Goal: Information Seeking & Learning: Understand process/instructions

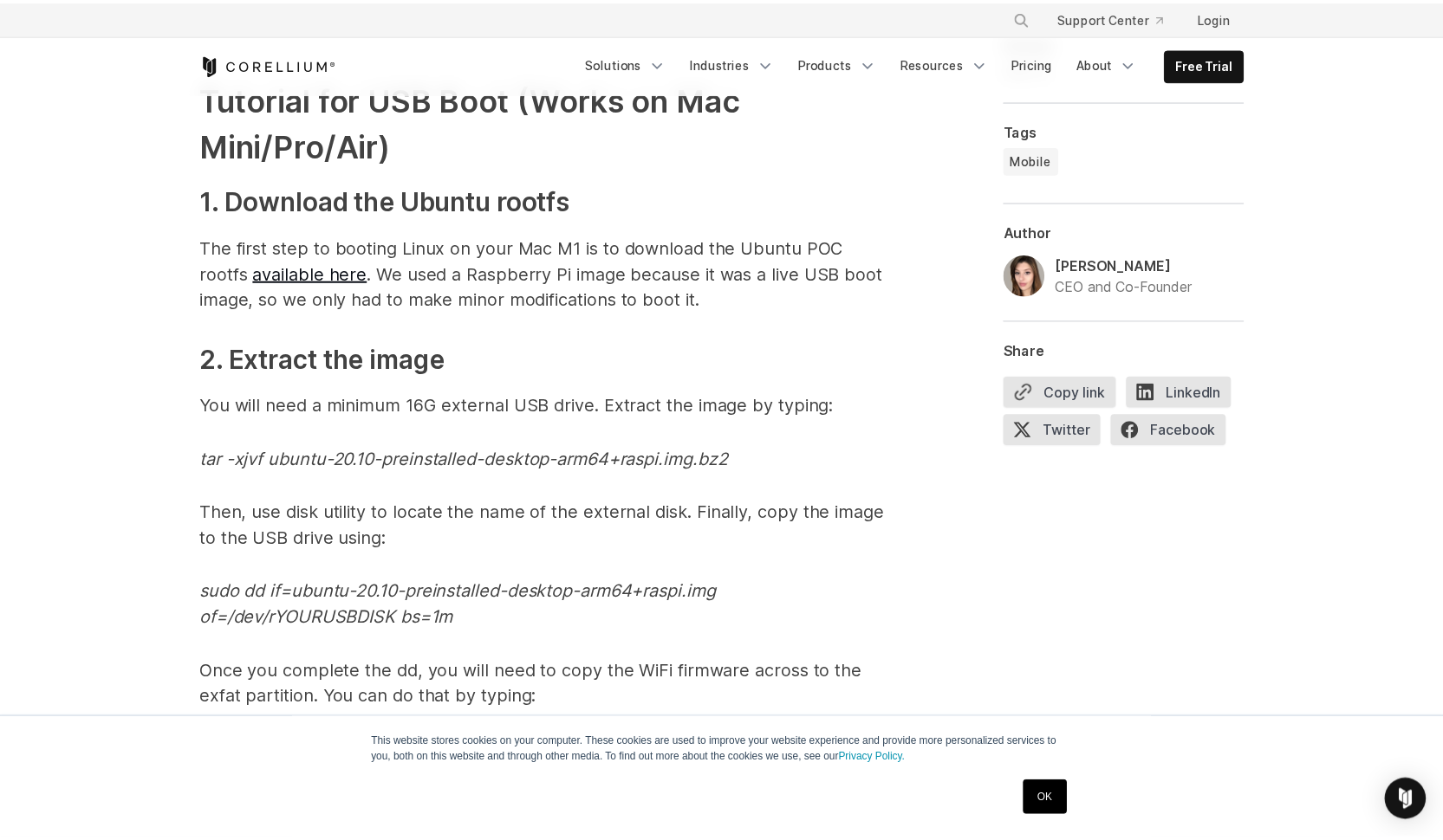
scroll to position [4498, 0]
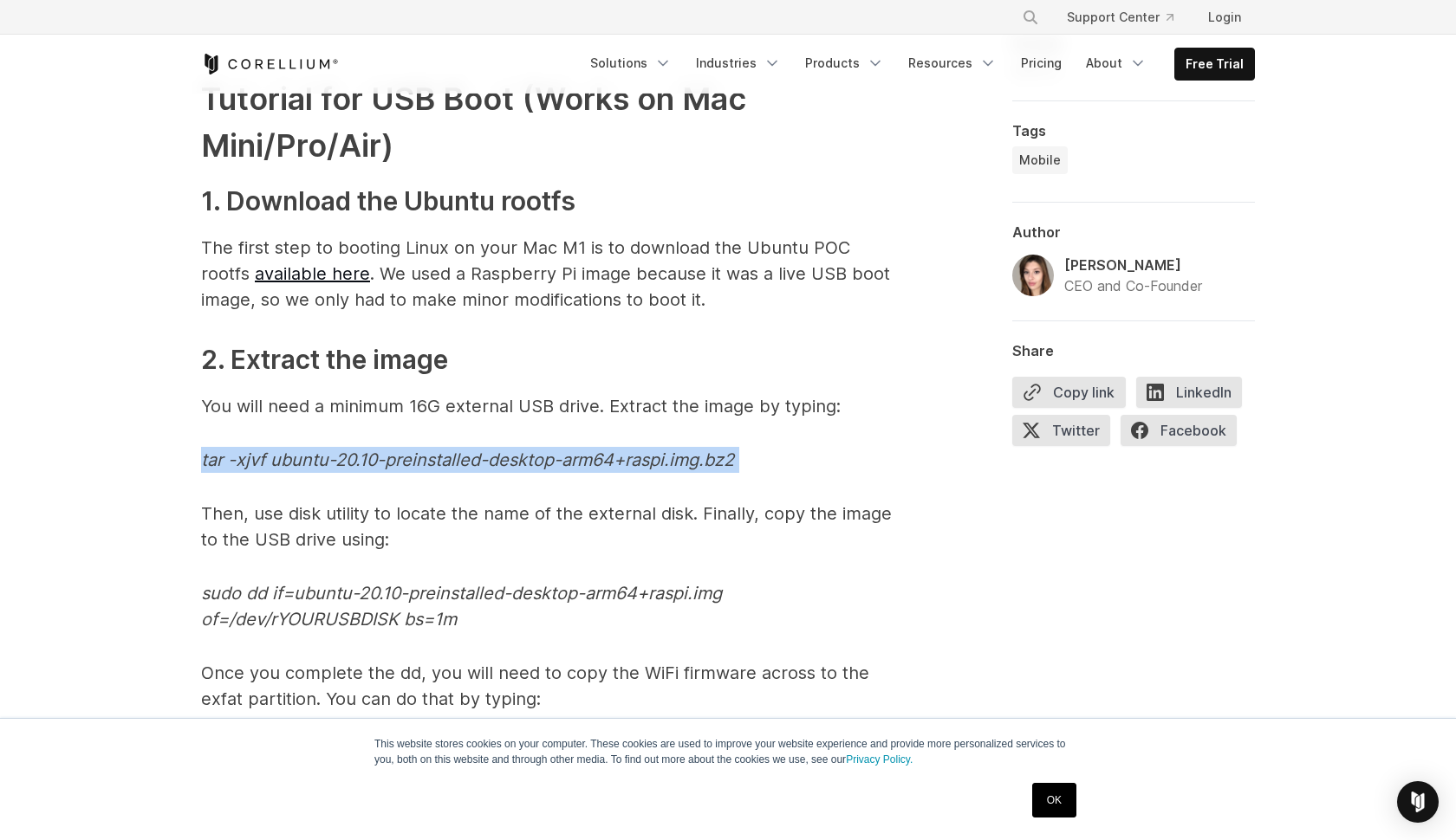
drag, startPoint x: 182, startPoint y: 466, endPoint x: 822, endPoint y: 478, distance: 640.1
click at [822, 478] on div "1. Apple special sauce: The M1 Processor When Apple released their desktop prod…" at bounding box center [728, 147] width 1110 height 7185
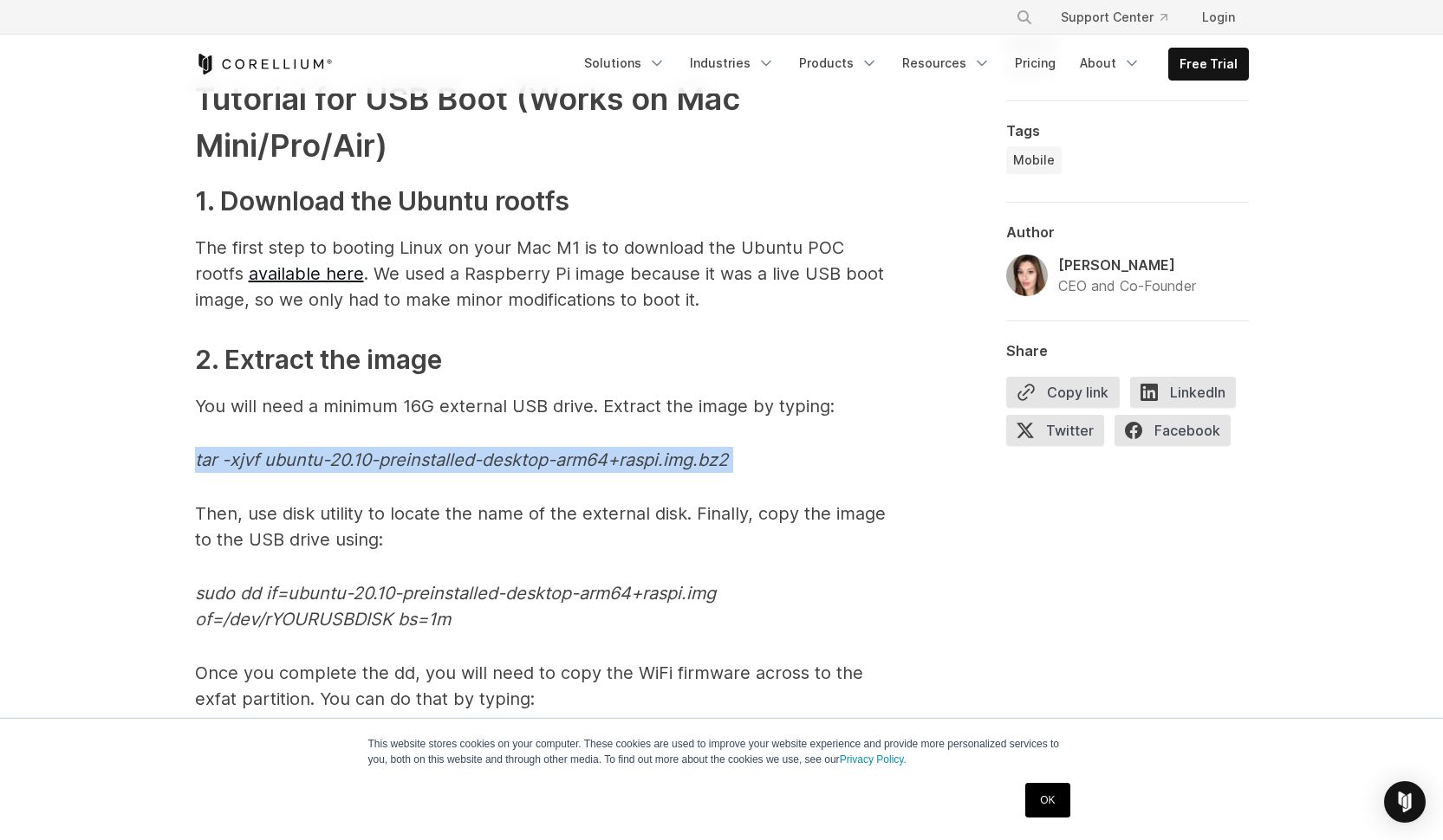
click at [706, 463] on em "tar -xjvf ubuntu-20.10-preinstalled-desktop-arm64+raspi.img.bz2" at bounding box center [462, 460] width 533 height 20
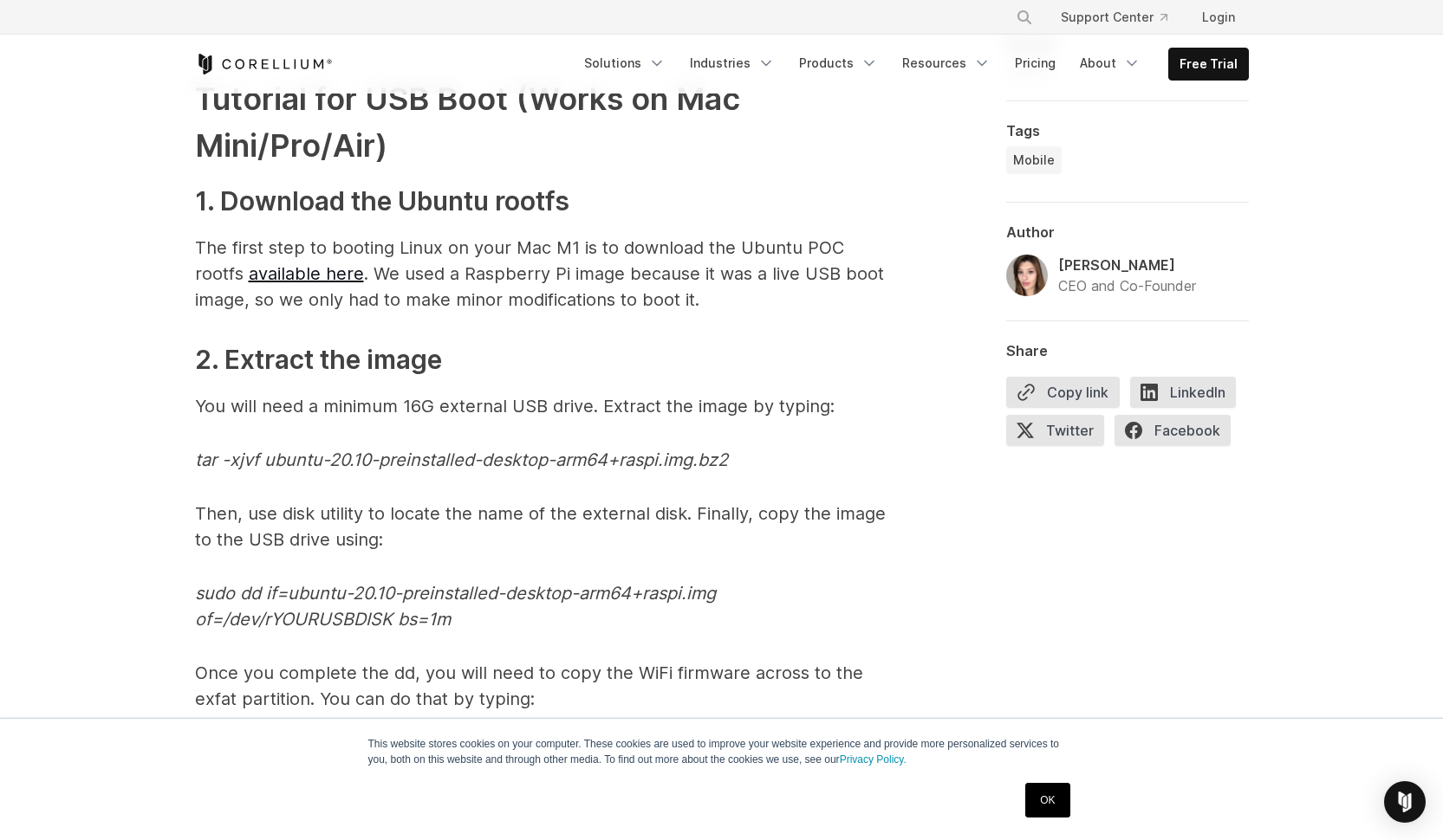
click at [706, 465] on em "tar -xjvf ubuntu-20.10-preinstalled-desktop-arm64+raspi.img.bz2" at bounding box center [462, 460] width 533 height 20
click at [706, 464] on em "tar -xjvf ubuntu-20.10-preinstalled-desktop-arm64+raspi.img.bz2" at bounding box center [462, 460] width 533 height 20
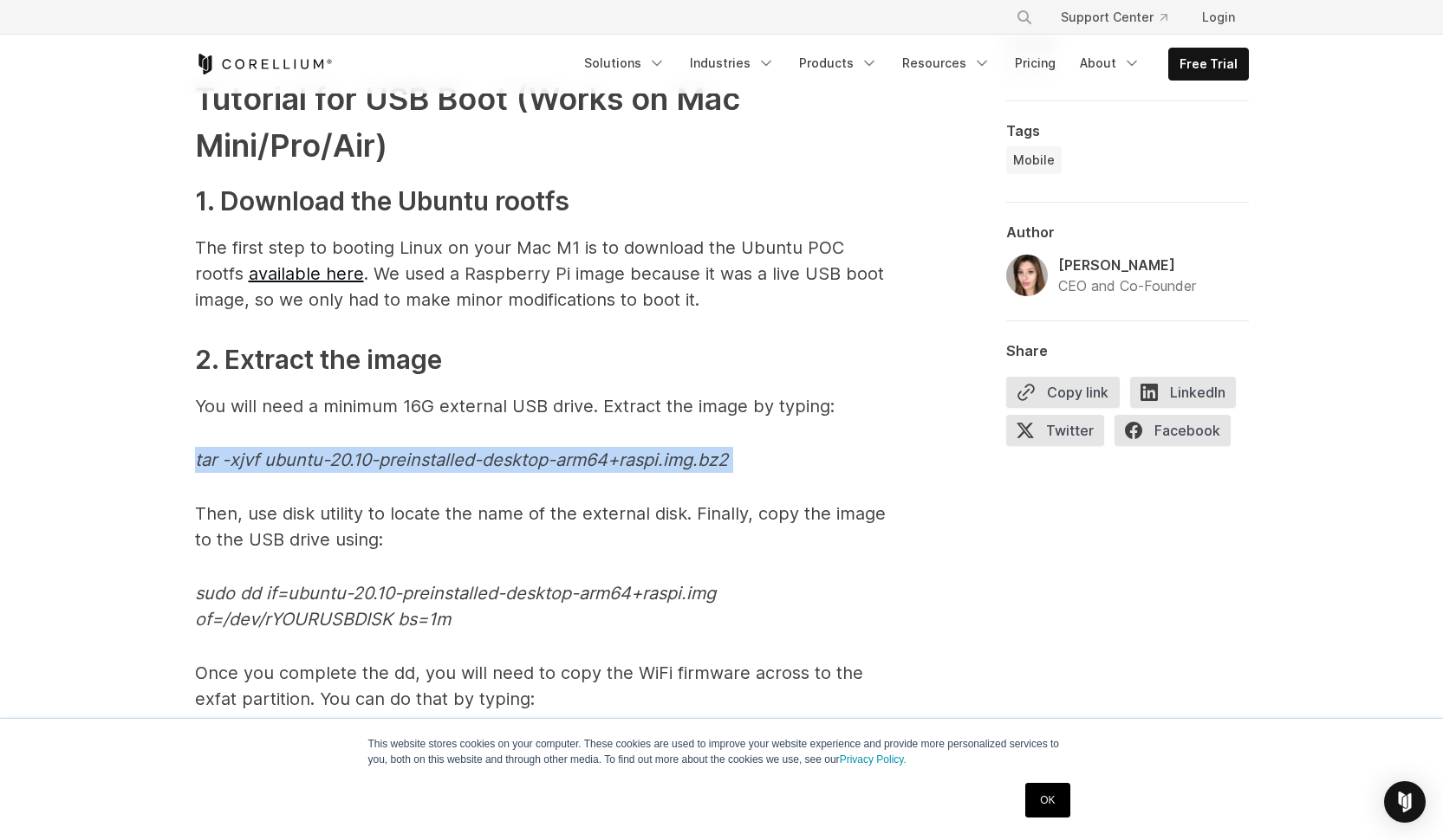
click at [705, 463] on em "tar -xjvf ubuntu-20.10-preinstalled-desktop-arm64+raspi.img.bz2" at bounding box center [462, 460] width 533 height 20
click at [705, 463] on em "tar -xjvf ubuntu-20.10-preinstalled-desktop-arm64+raspi.img.bz2" at bounding box center [462, 460] width 533 height 20
click at [705, 462] on em "tar -xjvf ubuntu-20.10-preinstalled-desktop-arm64+raspi.img.bz2" at bounding box center [462, 460] width 533 height 20
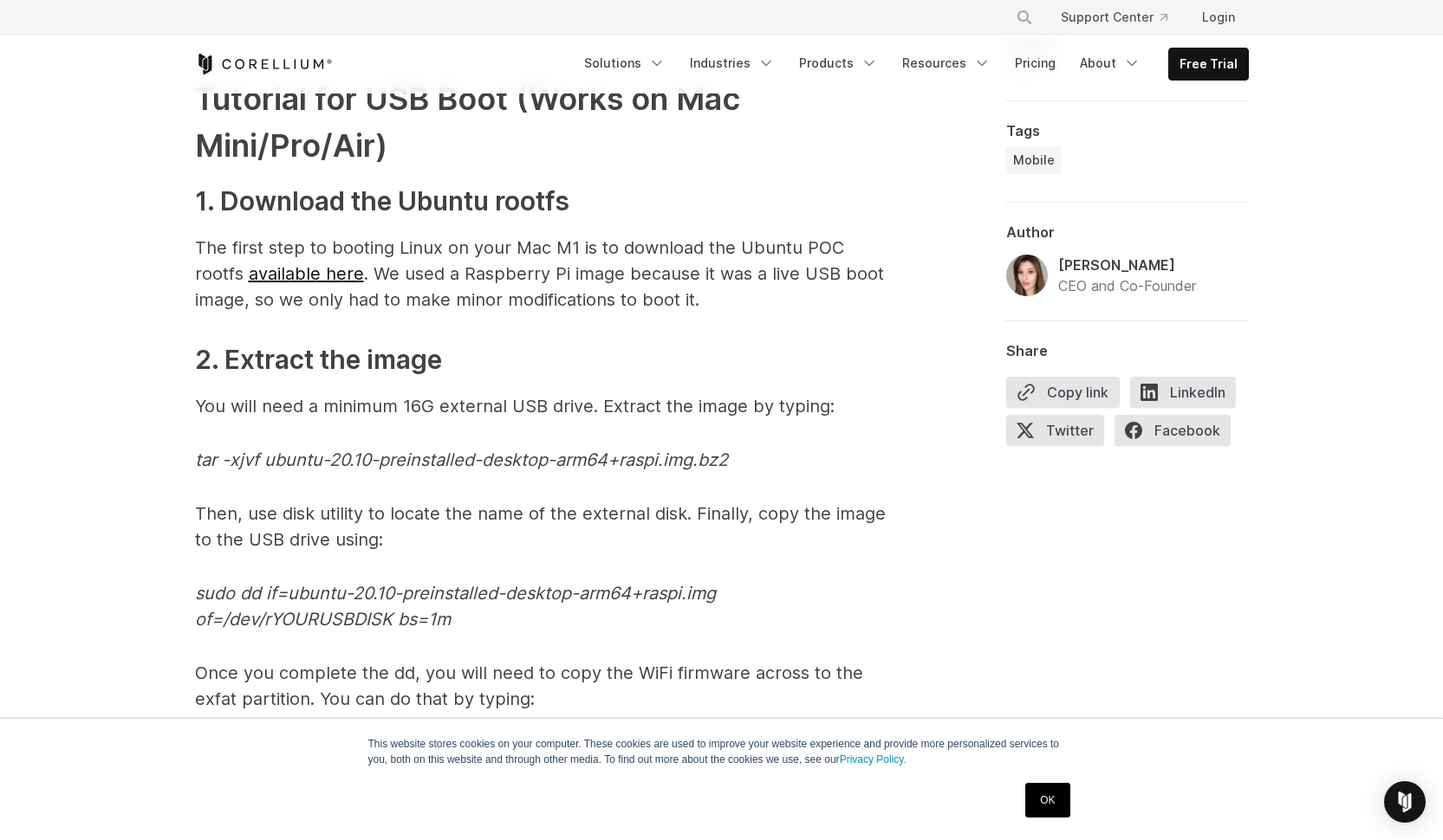
click at [706, 461] on em "tar -xjvf ubuntu-20.10-preinstalled-desktop-arm64+raspi.img.bz2" at bounding box center [462, 460] width 533 height 20
click at [707, 459] on em "tar -xjvf ubuntu-20.10-preinstalled-desktop-arm64+raspi.img.bz2" at bounding box center [462, 460] width 533 height 20
click at [707, 458] on em "tar -xjvf ubuntu-20.10-preinstalled-desktop-arm64+raspi.img.bz2" at bounding box center [462, 460] width 533 height 20
click at [706, 460] on em "tar -xjvf ubuntu-20.10-preinstalled-desktop-arm64+raspi.img.bz2" at bounding box center [462, 460] width 533 height 20
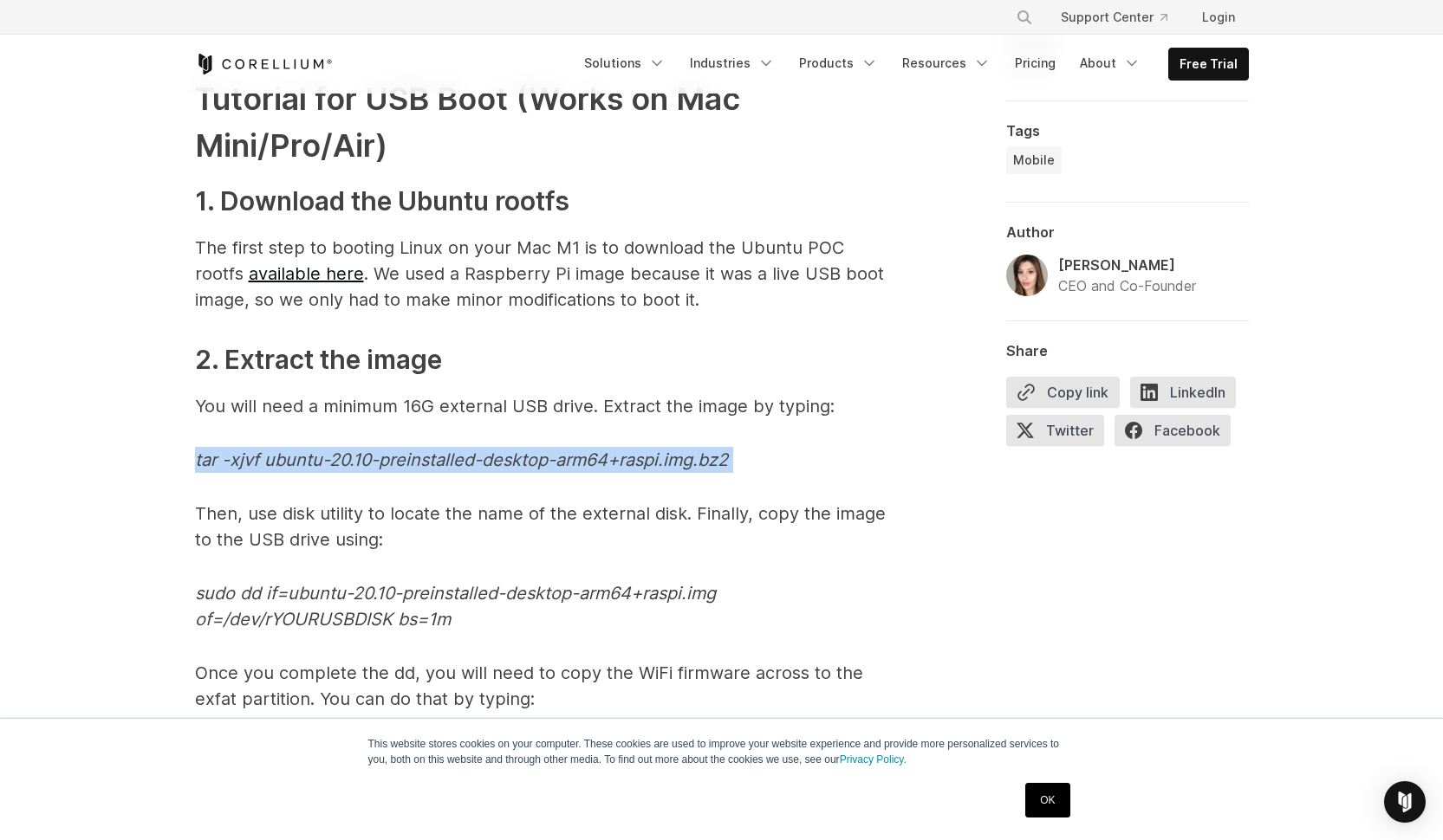
click at [706, 460] on em "tar -xjvf ubuntu-20.10-preinstalled-desktop-arm64+raspi.img.bz2" at bounding box center [462, 460] width 533 height 20
copy span "tar -xjvf ubuntu-20.10-preinstalled-desktop-arm64+raspi.img.bz2"
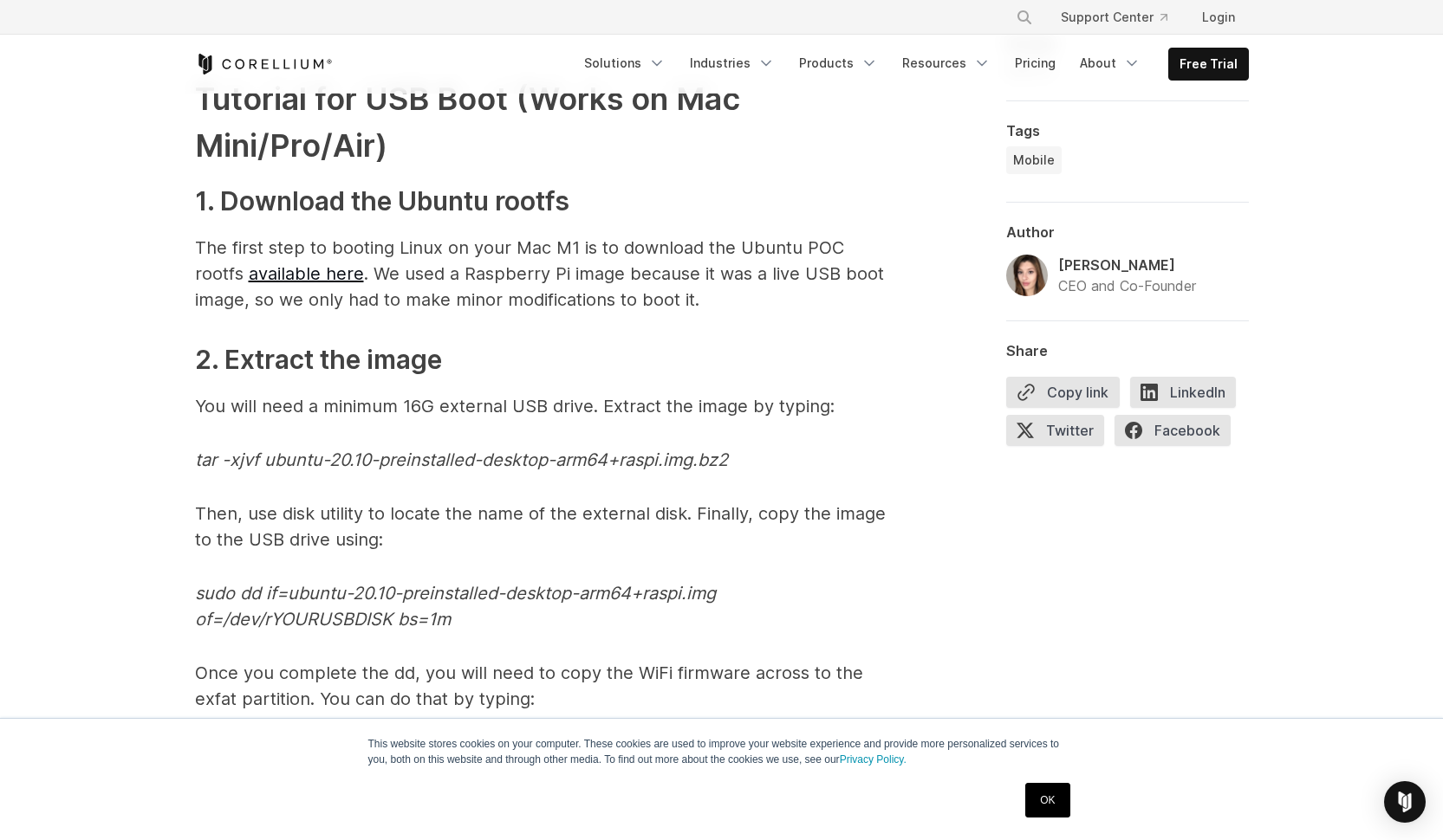
click at [425, 396] on p "You will need a minimum 16G external USB drive. Extract the image by typing:" at bounding box center [541, 406] width 693 height 26
drag, startPoint x: 195, startPoint y: 462, endPoint x: 265, endPoint y: 463, distance: 70.0
click at [267, 461] on em "tar -xjvf ubuntu-20.10-preinstalled-desktop-arm64+raspi.img.bz2" at bounding box center [462, 460] width 533 height 20
copy em "tar -xjvf"
drag, startPoint x: 459, startPoint y: 619, endPoint x: 306, endPoint y: 625, distance: 153.1
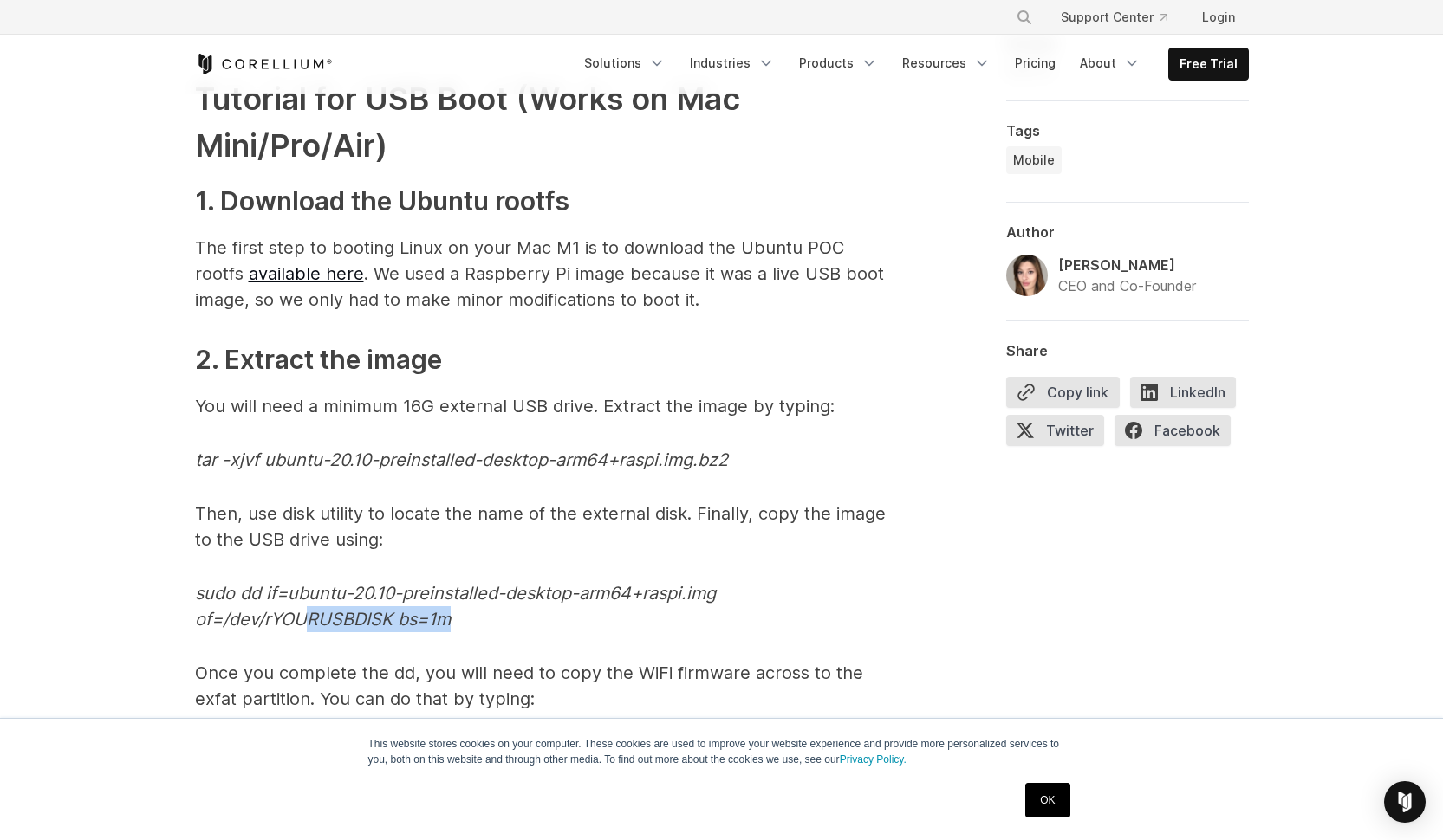
click at [306, 625] on p "sudo dd if=ubuntu-20.10-preinstalled-desktop-arm64+raspi.img of=/dev/rYOURUSBDI…" at bounding box center [541, 606] width 693 height 52
drag, startPoint x: 286, startPoint y: 620, endPoint x: 278, endPoint y: 625, distance: 9.4
click at [273, 620] on em "sudo dd if=ubuntu-20.10-preinstalled-desktop-arm64+raspi.img of=/dev/rYOURUSBDI…" at bounding box center [455, 606] width 521 height 47
click at [447, 623] on em "sudo dd if=ubuntu-20.10-preinstalled-desktop-arm64+raspi.img of=/dev/rYOURUSBDI…" at bounding box center [455, 607] width 521 height 47
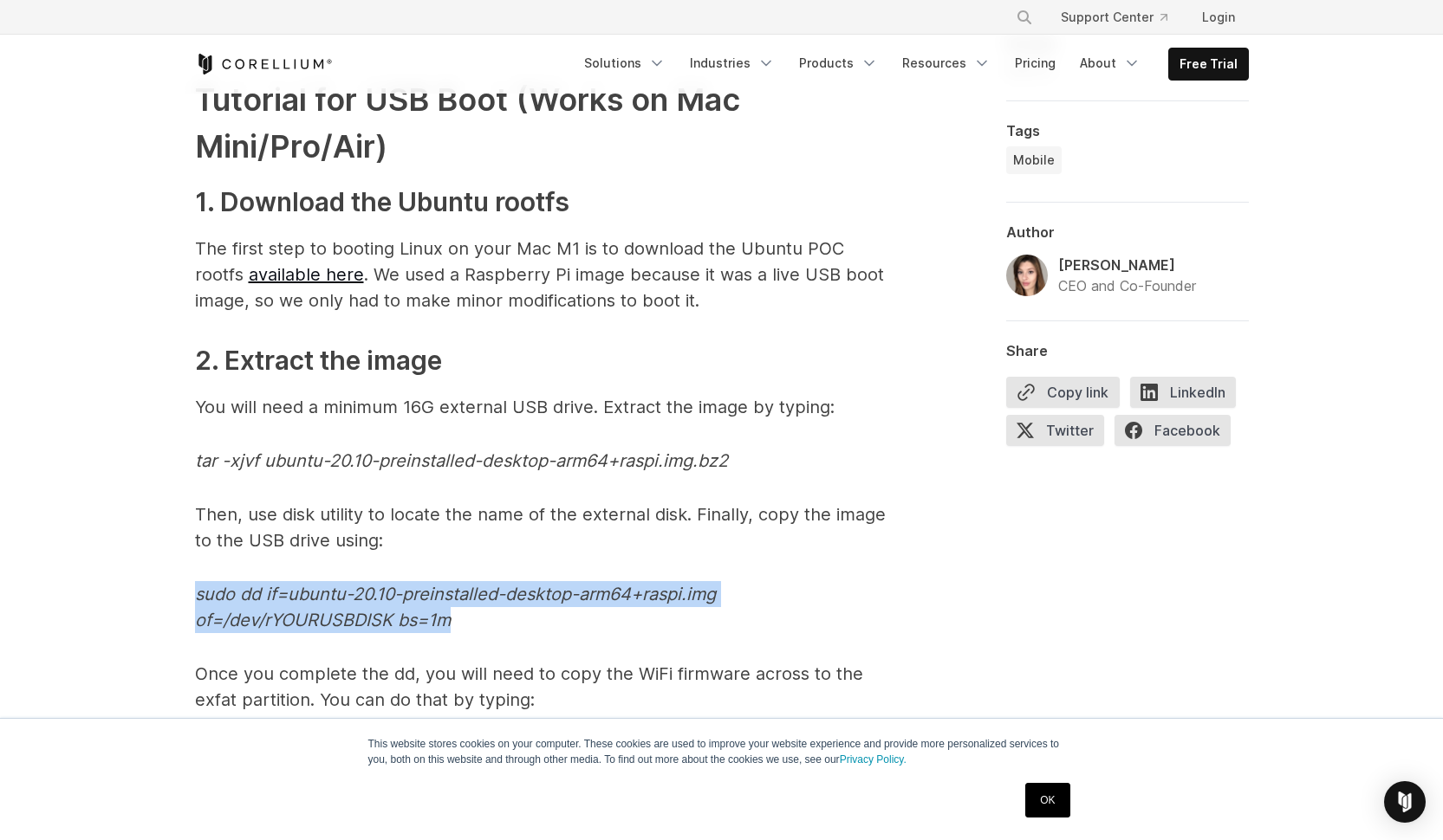
drag, startPoint x: 448, startPoint y: 621, endPoint x: 178, endPoint y: 603, distance: 270.6
click at [178, 603] on div "1. Apple special sauce: The M1 Processor When Apple released their desktop prod…" at bounding box center [722, 148] width 1110 height 7185
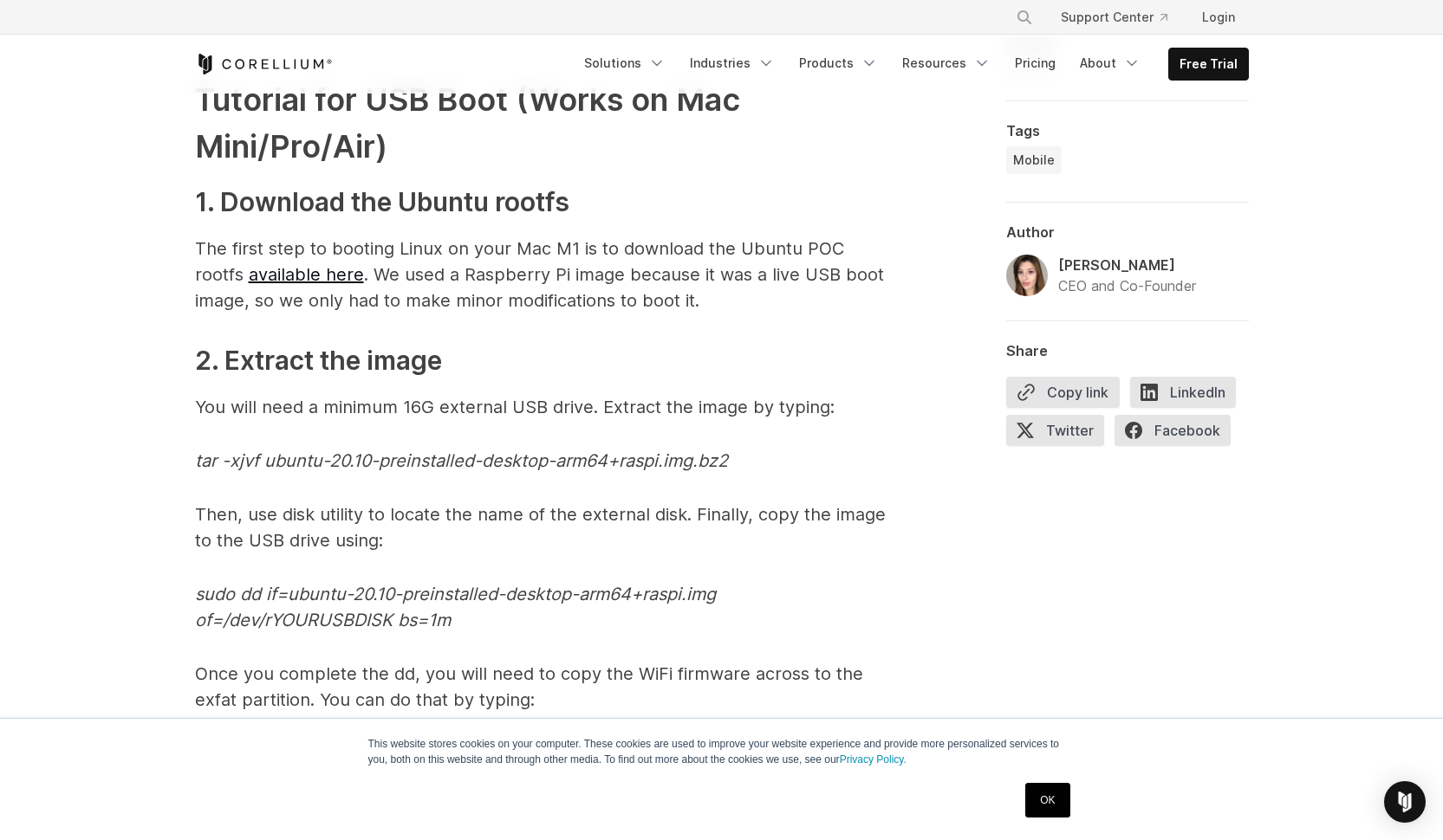
click at [323, 606] on p "sudo dd if=ubuntu-20.10-preinstalled-desktop-arm64+raspi.img of=/dev/rYOURUSBDI…" at bounding box center [541, 607] width 693 height 52
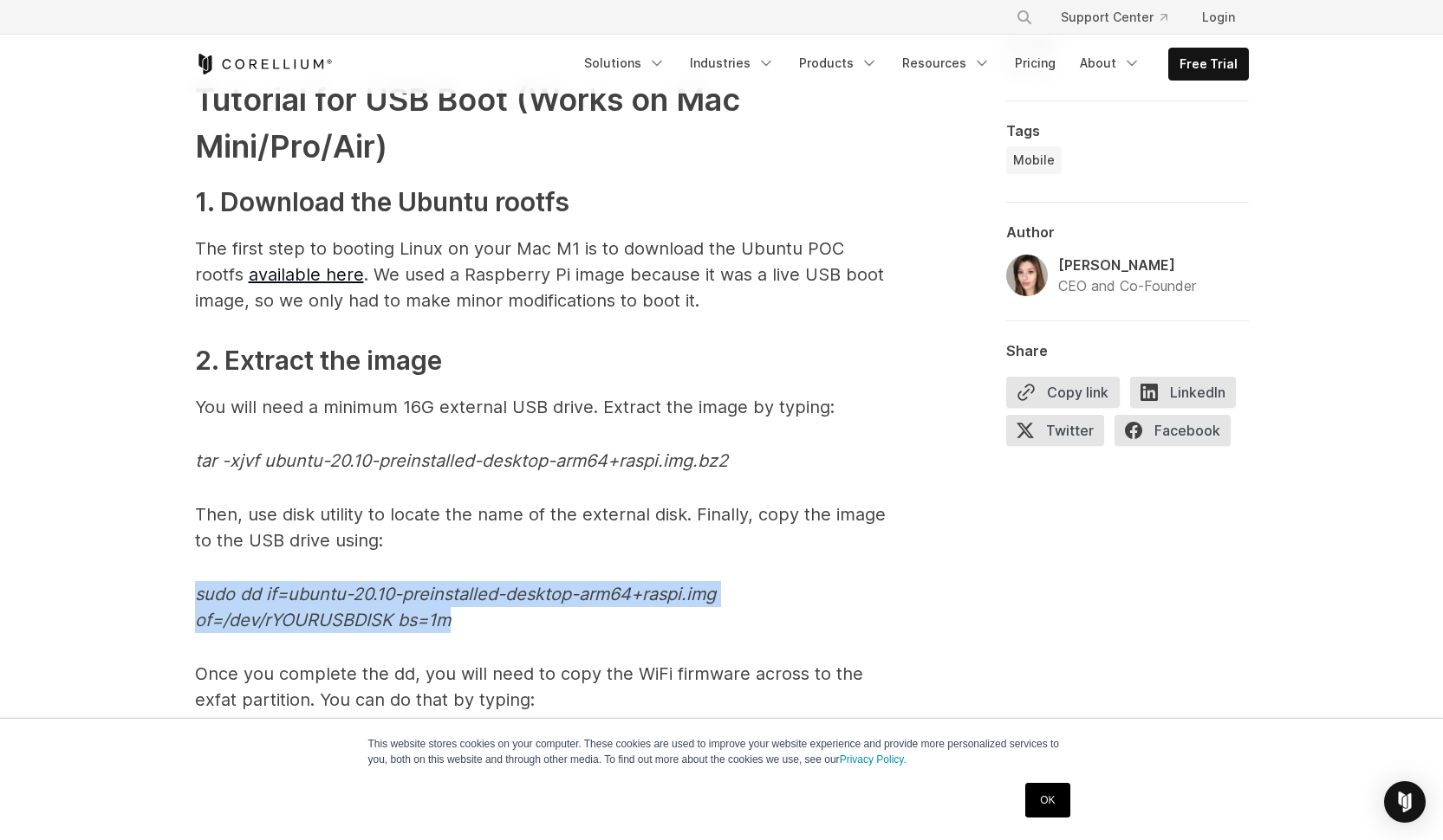
drag, startPoint x: 456, startPoint y: 622, endPoint x: 181, endPoint y: 597, distance: 276.1
click at [181, 597] on div "1. Apple special sauce: The M1 Processor When Apple released their desktop prod…" at bounding box center [722, 148] width 1110 height 7185
copy em "sudo dd if=ubuntu-20.10-preinstalled-desktop-arm64+raspi.img of=/dev/rYOURUSBDI…"
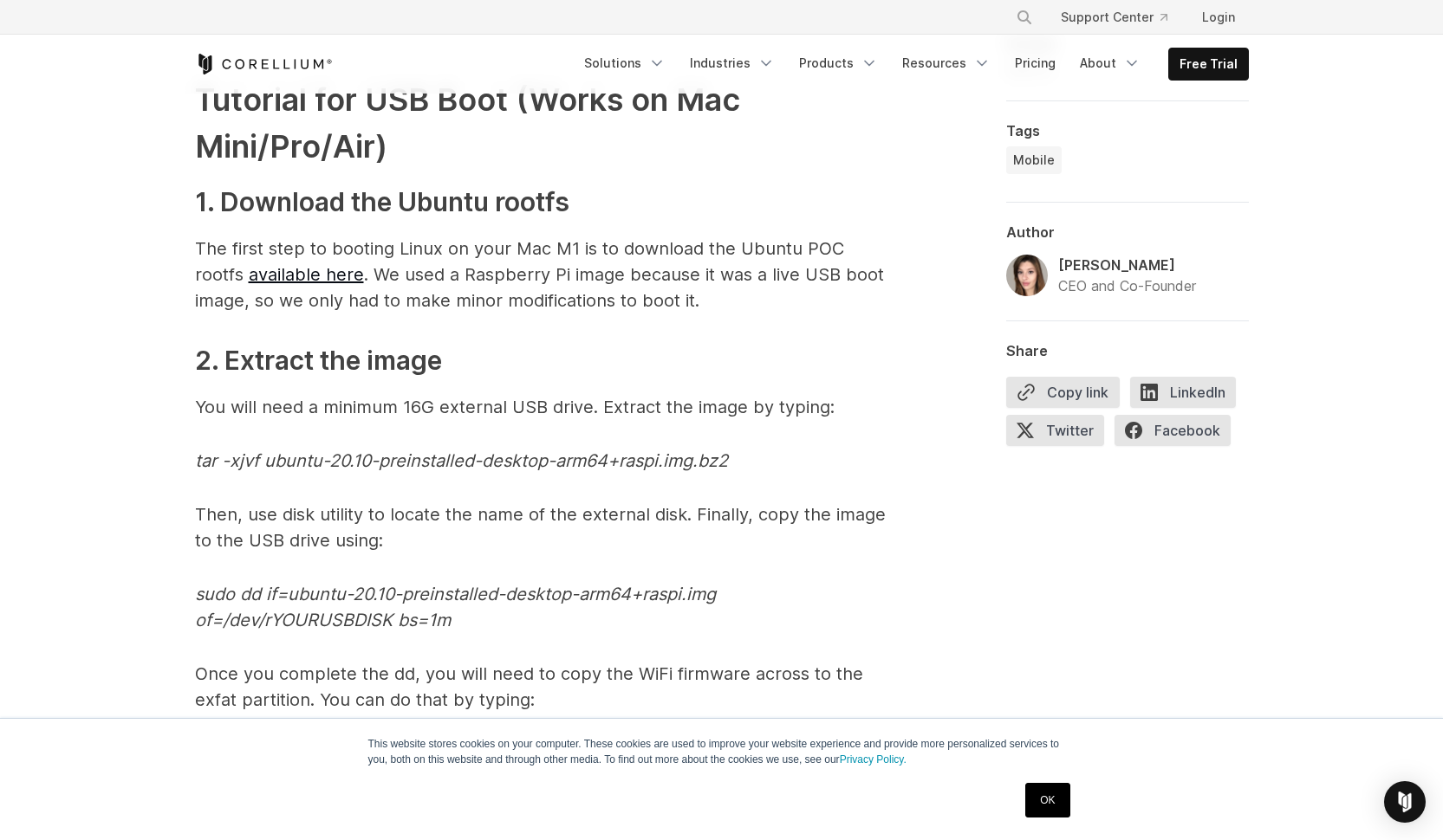
click at [176, 818] on div "This website stores cookies on your computer. These cookies are used to improve…" at bounding box center [721, 779] width 1443 height 122
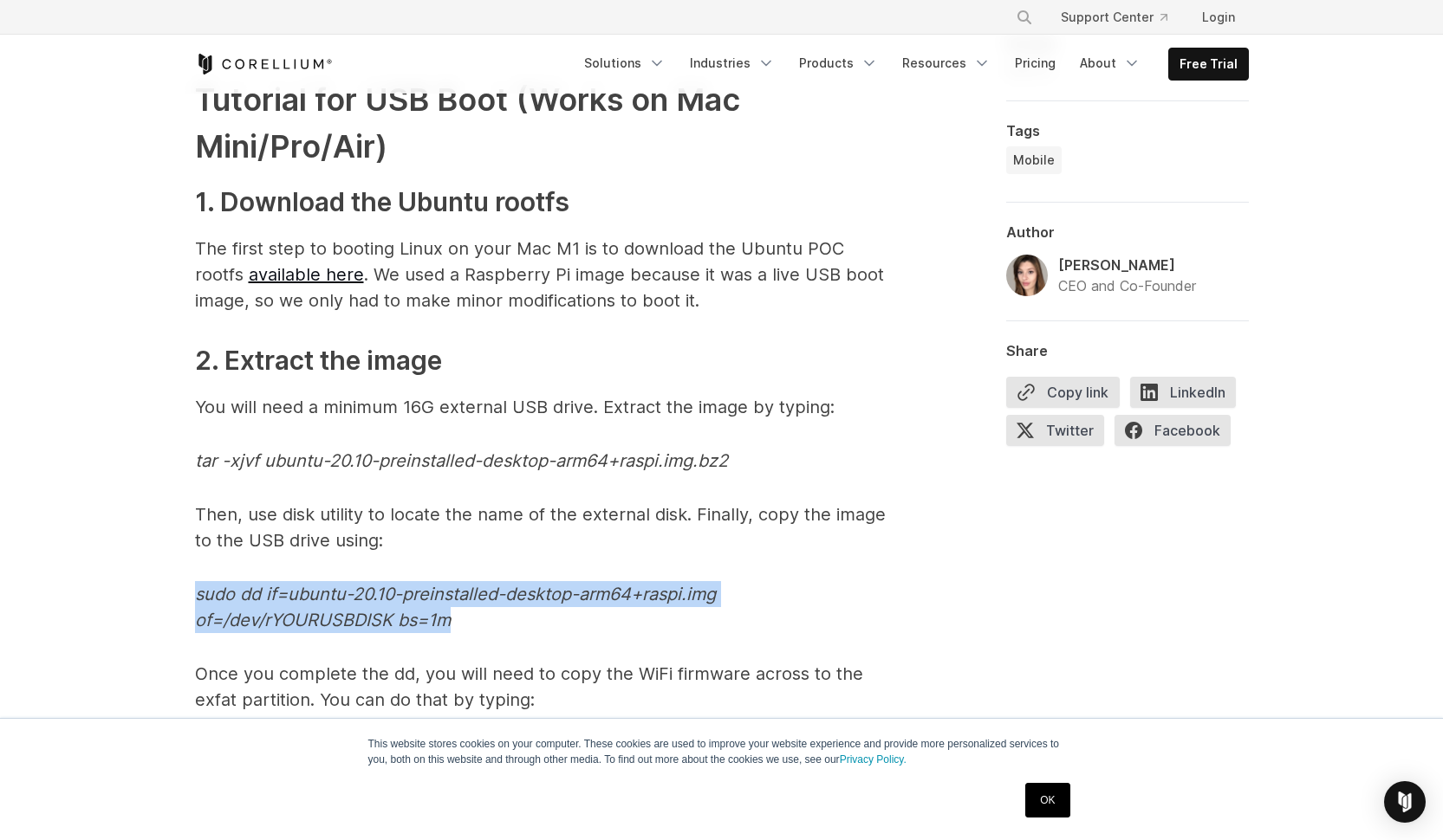
drag, startPoint x: 457, startPoint y: 622, endPoint x: 148, endPoint y: 588, distance: 310.9
click at [147, 588] on div "How we ported Linux to the M1 A brief overview of our approach to porting Linux…" at bounding box center [721, 8] width 1443 height 8824
click at [285, 605] on p "sudo dd if=ubuntu-20.10-preinstalled-desktop-arm64+raspi.img of=/dev/rYOURUSBDI…" at bounding box center [541, 607] width 693 height 52
drag, startPoint x: 454, startPoint y: 623, endPoint x: 199, endPoint y: 599, distance: 256.1
click at [183, 594] on div "1. Apple special sauce: The M1 Processor When Apple released their desktop prod…" at bounding box center [722, 148] width 1110 height 7185
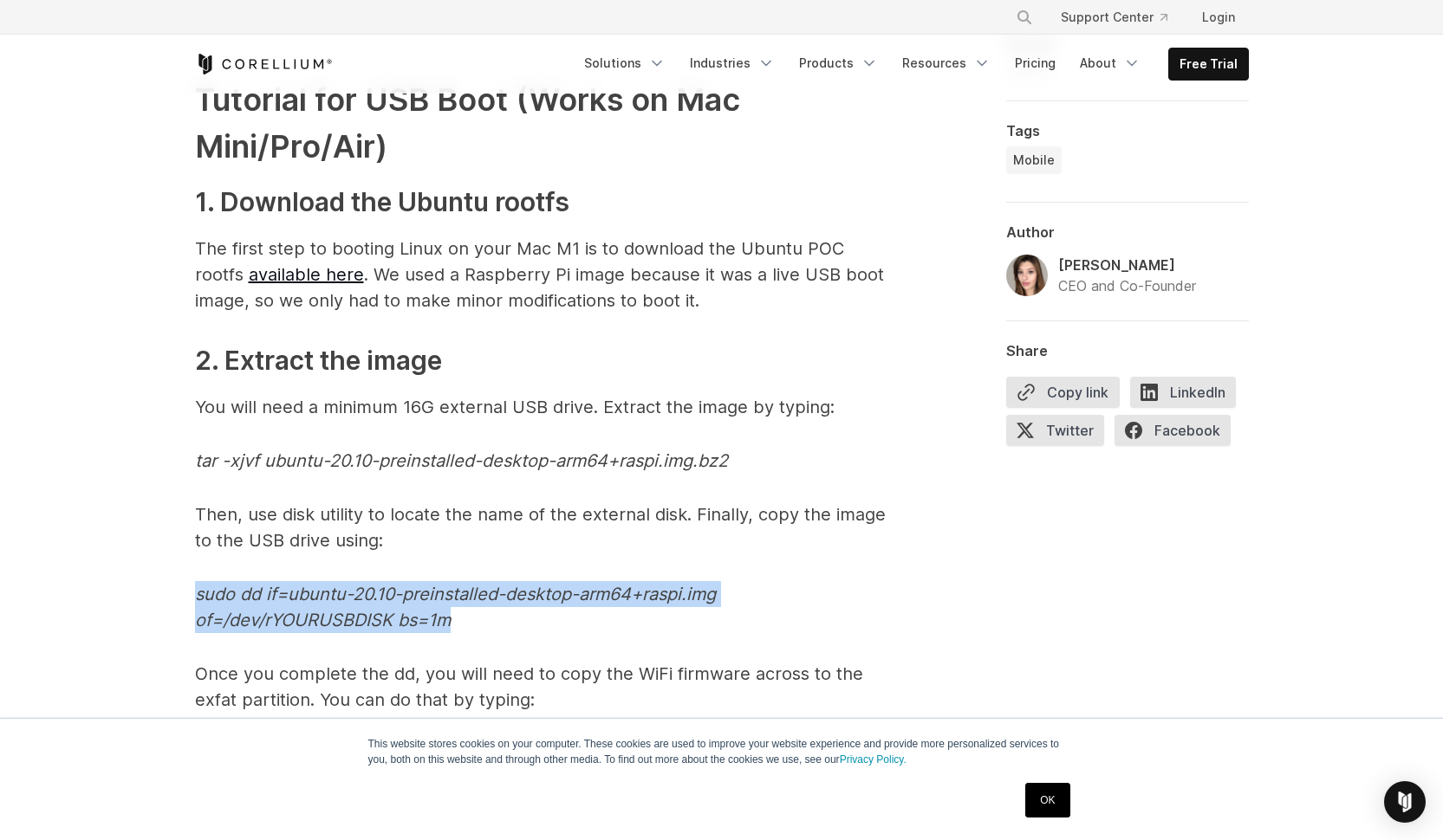
click at [207, 600] on em "sudo dd if=ubuntu-20.10-preinstalled-desktop-arm64+raspi.img of=/dev/rYOURUSBDI…" at bounding box center [455, 607] width 521 height 47
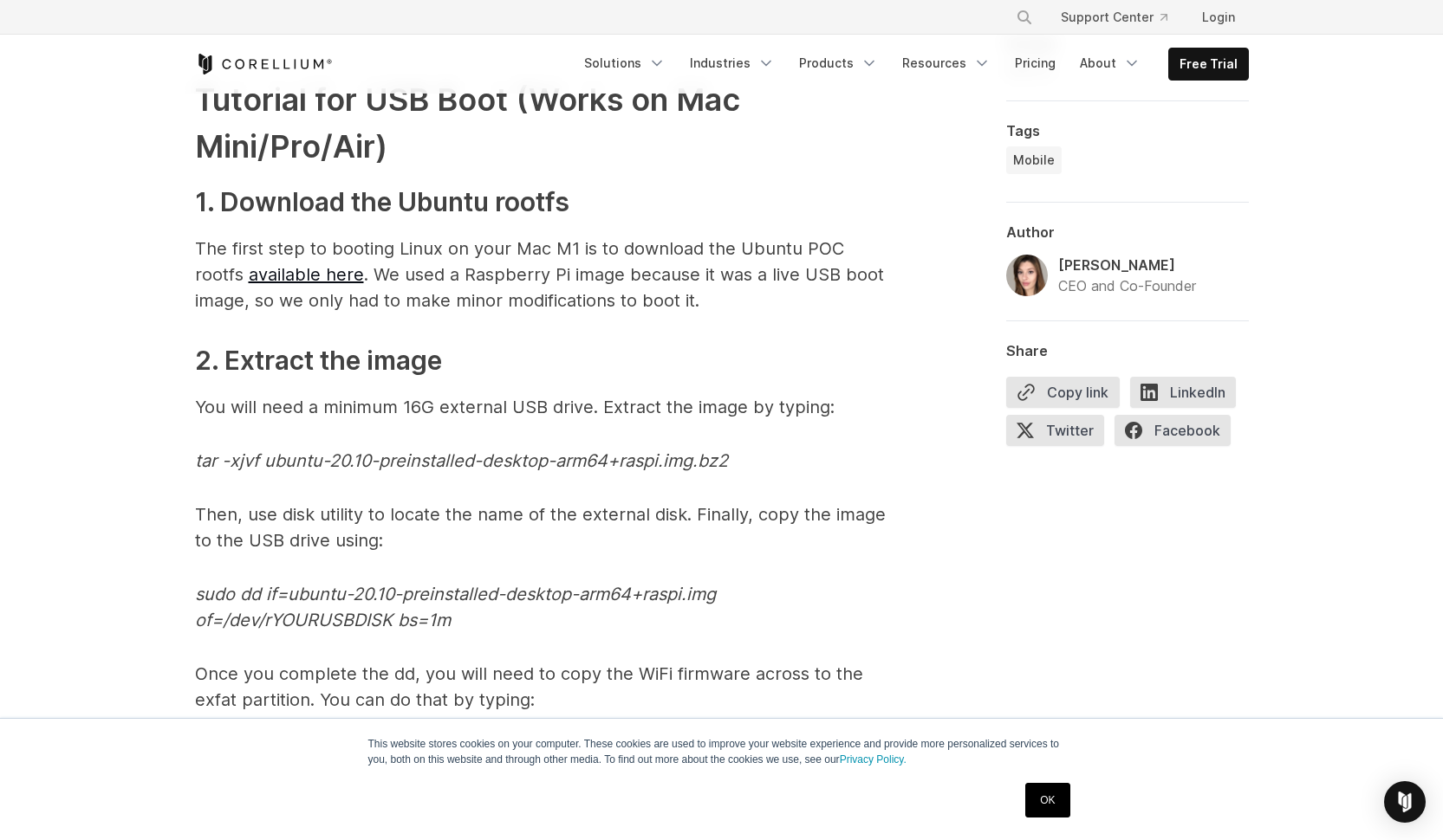
click at [210, 606] on p "sudo dd if=ubuntu-20.10-preinstalled-desktop-arm64+raspi.img of=/dev/rYOURUSBDI…" at bounding box center [541, 607] width 693 height 52
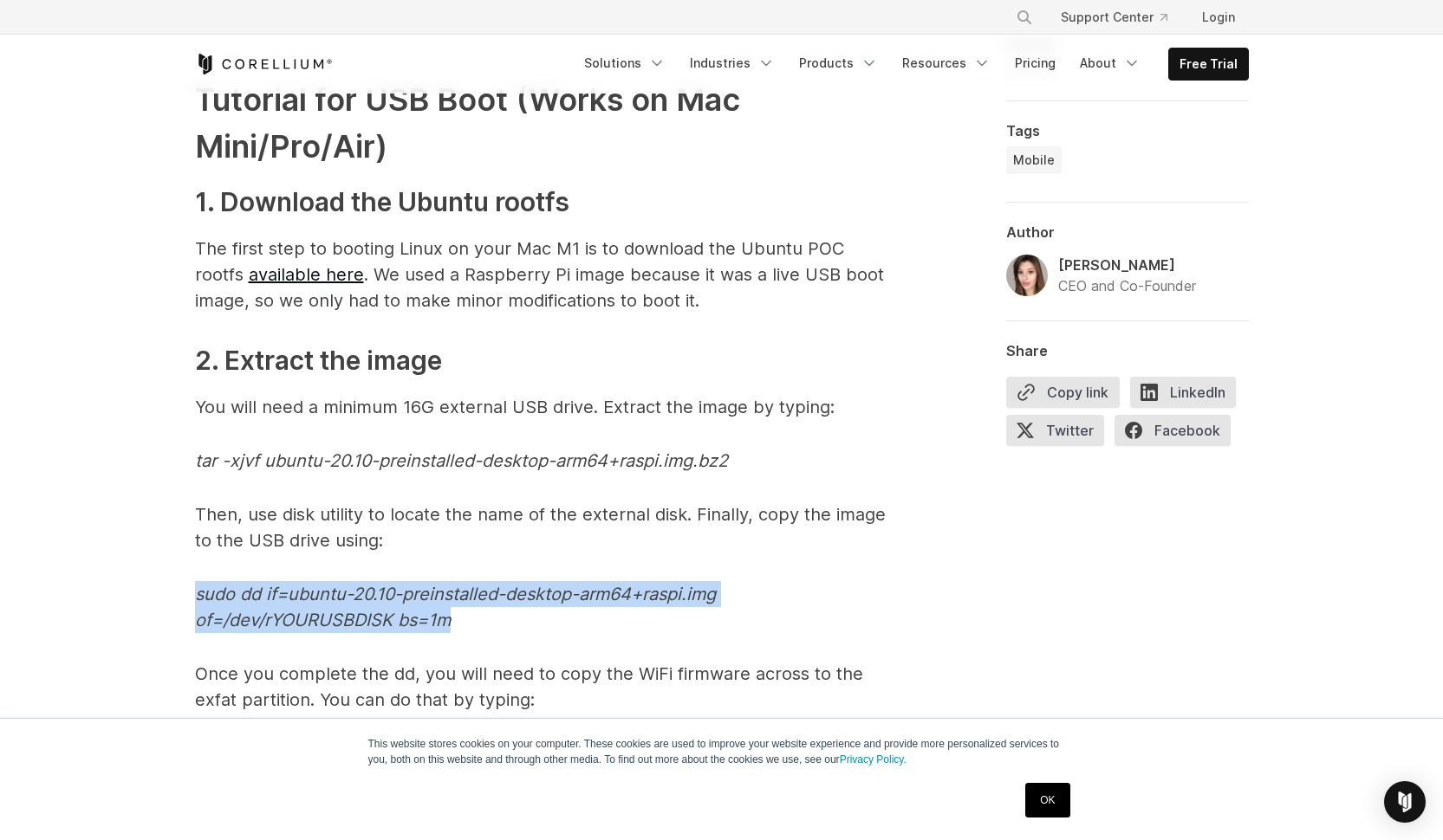
drag, startPoint x: 471, startPoint y: 618, endPoint x: 193, endPoint y: 587, distance: 279.7
click at [182, 578] on div "1. Apple special sauce: The M1 Processor When Apple released their desktop prod…" at bounding box center [722, 148] width 1110 height 7185
copy em "sudo dd if=ubuntu-20.10-preinstalled-desktop-arm64+raspi.img of=/dev/rYOURUSBDI…"
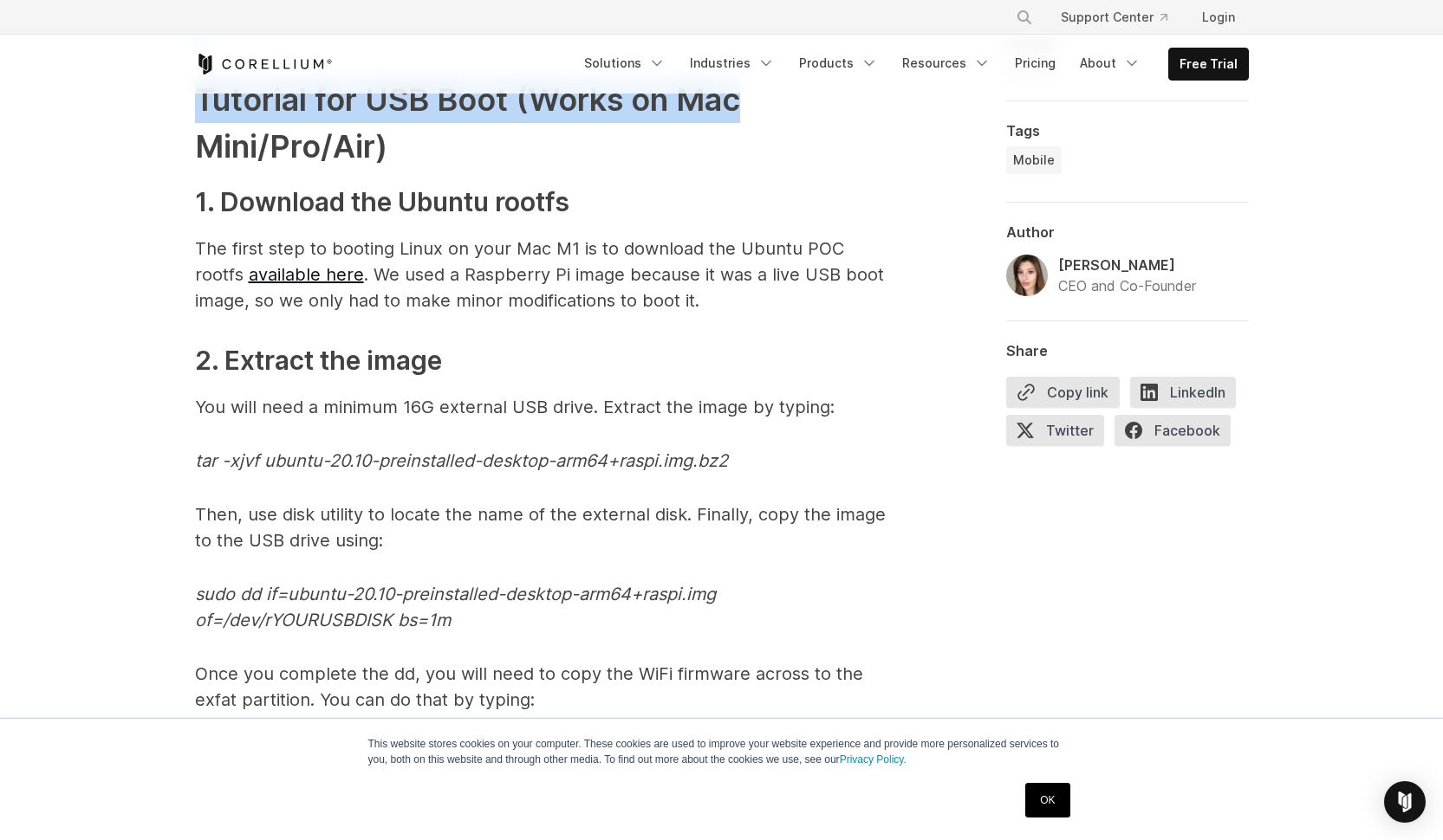
click at [906, 0] on html "This website stores cookies on your computer. These cookies are used to improve…" at bounding box center [721, 363] width 1443 height 9722
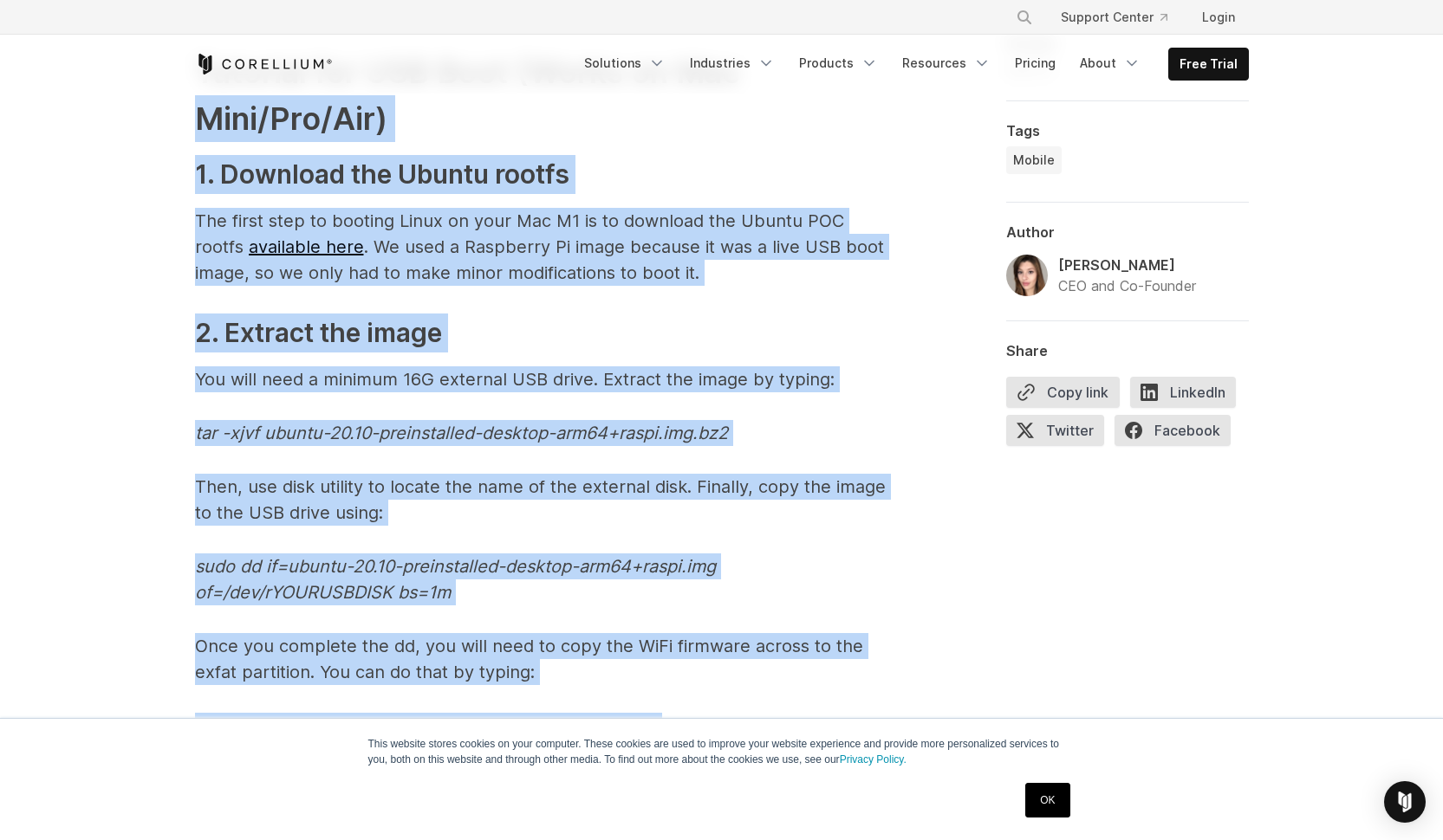
scroll to position [4531, 0]
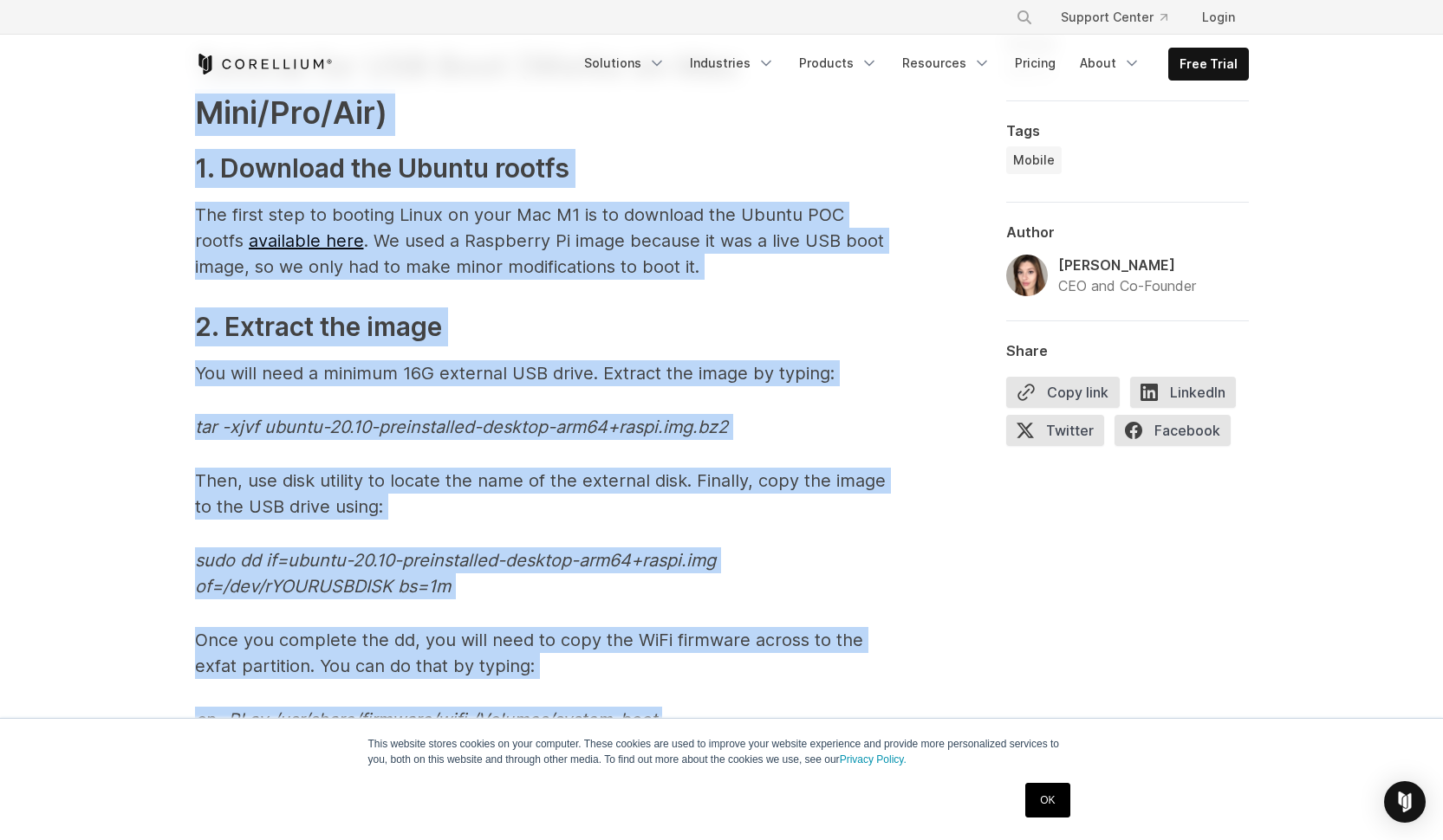
click at [467, 589] on p "sudo dd if=ubuntu-20.10-preinstalled-desktop-arm64+raspi.img of=/dev/rYOURUSBDI…" at bounding box center [541, 574] width 693 height 52
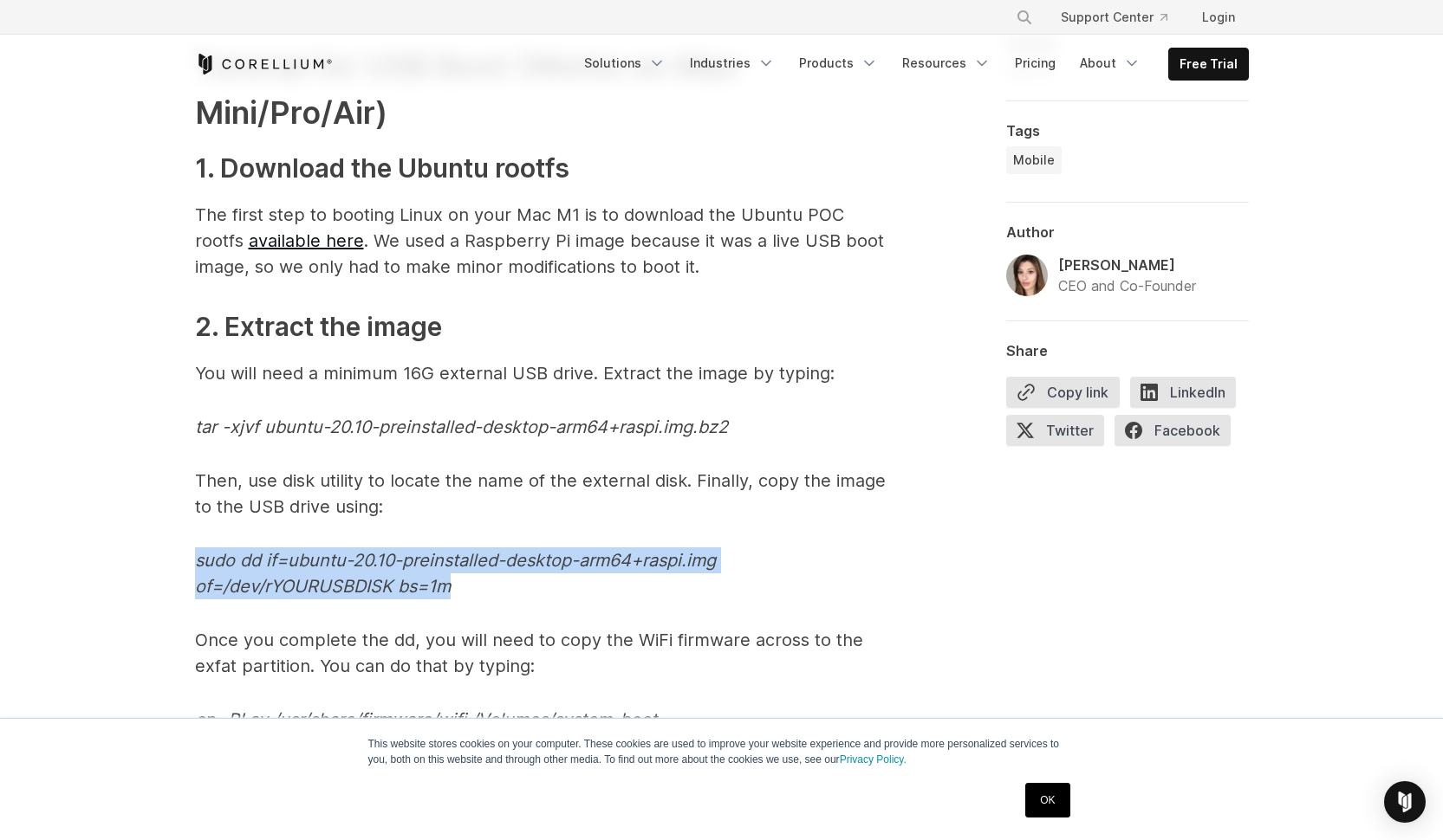
drag, startPoint x: 467, startPoint y: 589, endPoint x: 180, endPoint y: 564, distance: 288.1
click at [180, 564] on div "1. Apple special sauce: The M1 Processor When Apple released their desktop prod…" at bounding box center [722, 115] width 1110 height 7185
copy em "sudo dd if=ubuntu-20.10-preinstalled-desktop-arm64+raspi.img of=/dev/rYOURUSBDI…"
